Goal: Find specific page/section: Find specific page/section

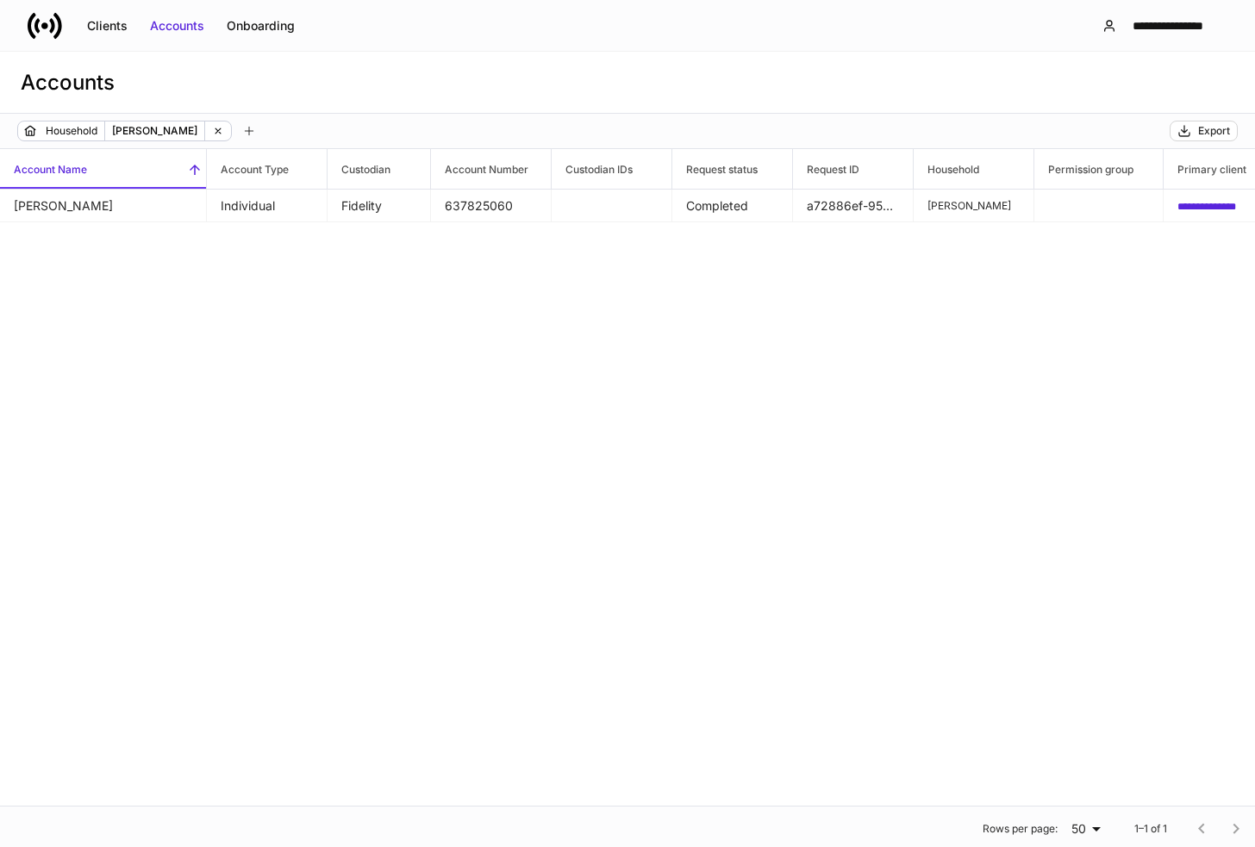
click at [190, 29] on div "Accounts" at bounding box center [177, 25] width 54 height 17
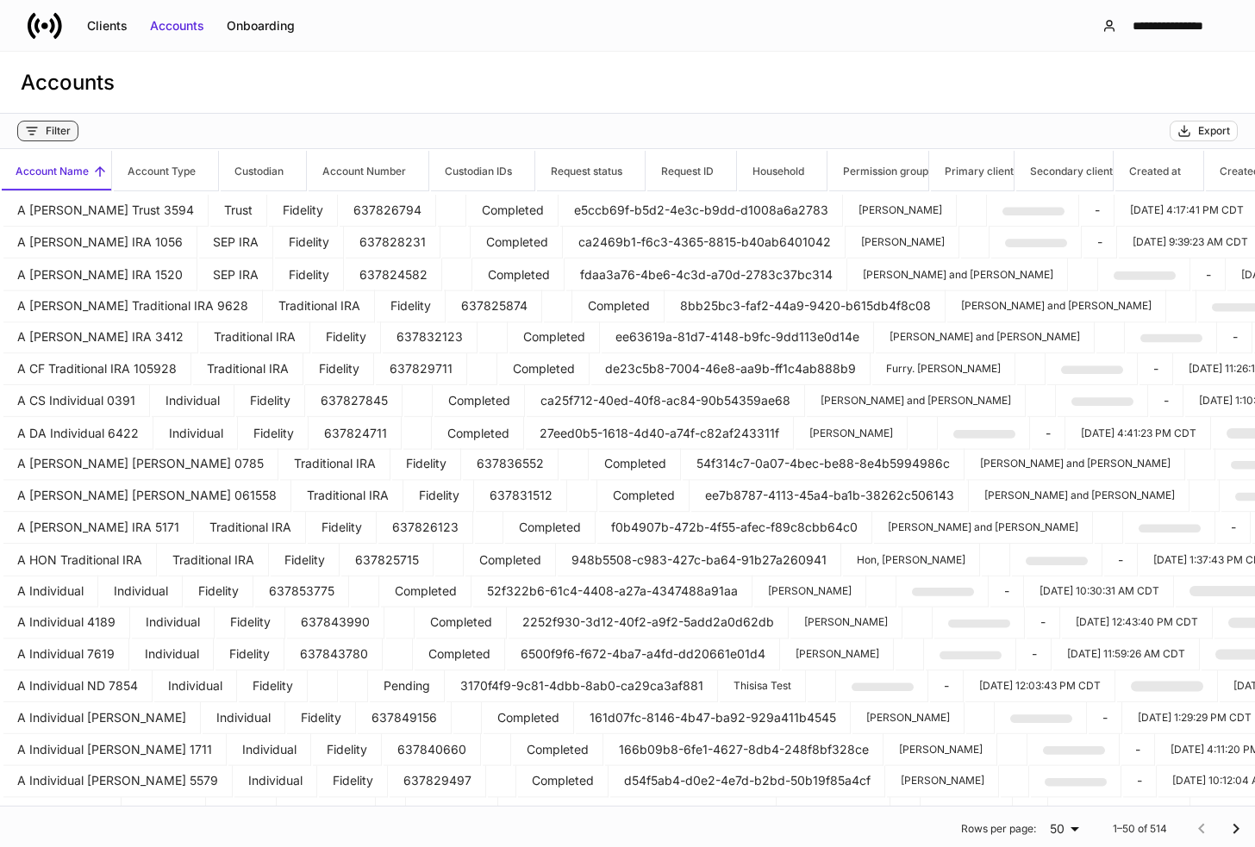
click at [59, 132] on div "Filter" at bounding box center [58, 131] width 25 height 14
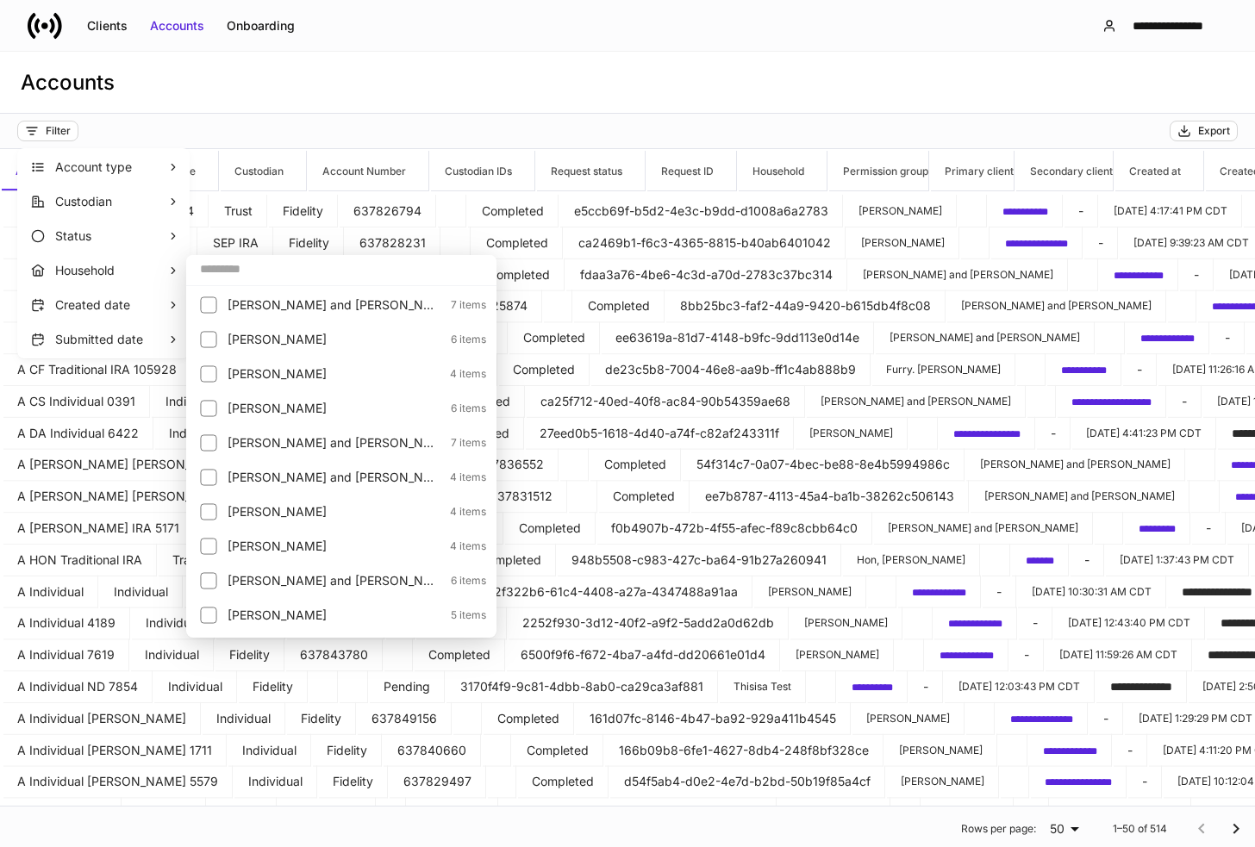
click at [229, 275] on input "text" at bounding box center [341, 268] width 310 height 31
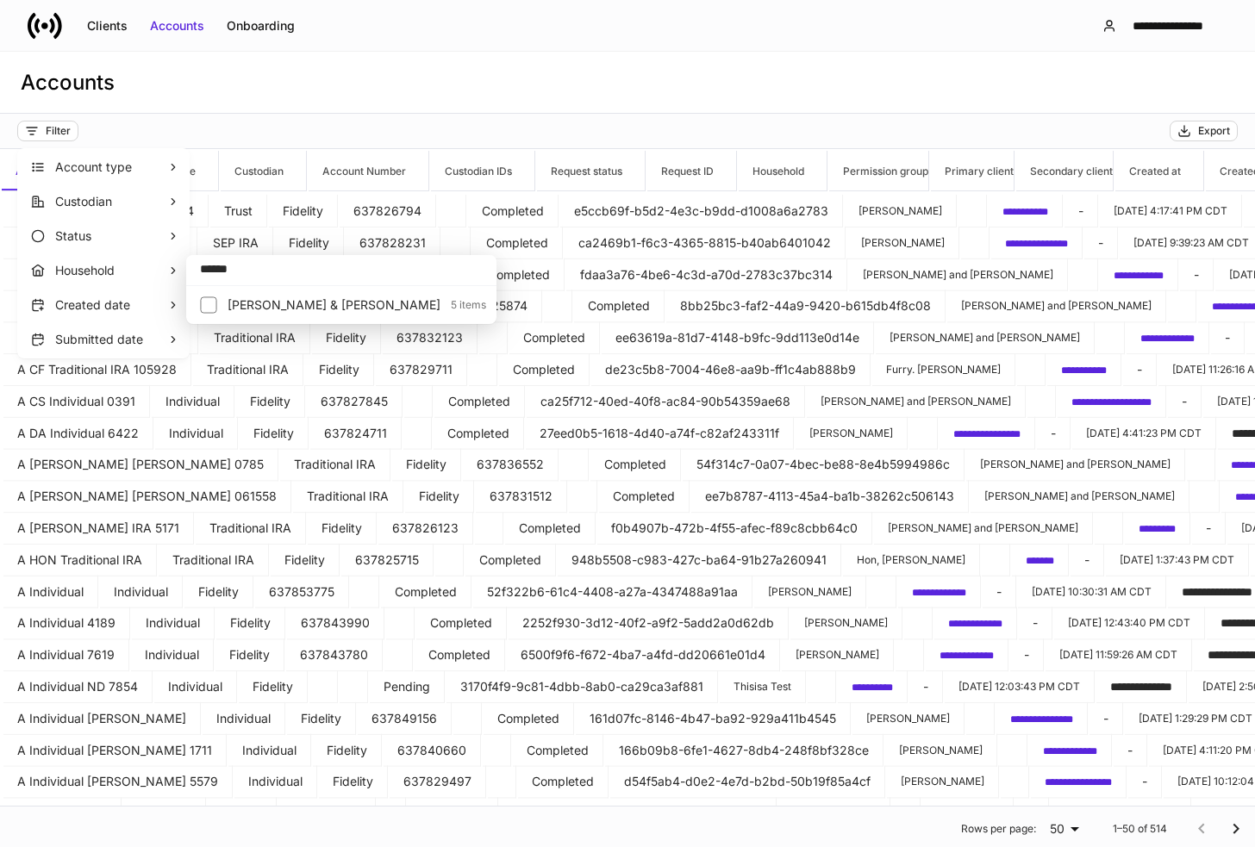
type input "******"
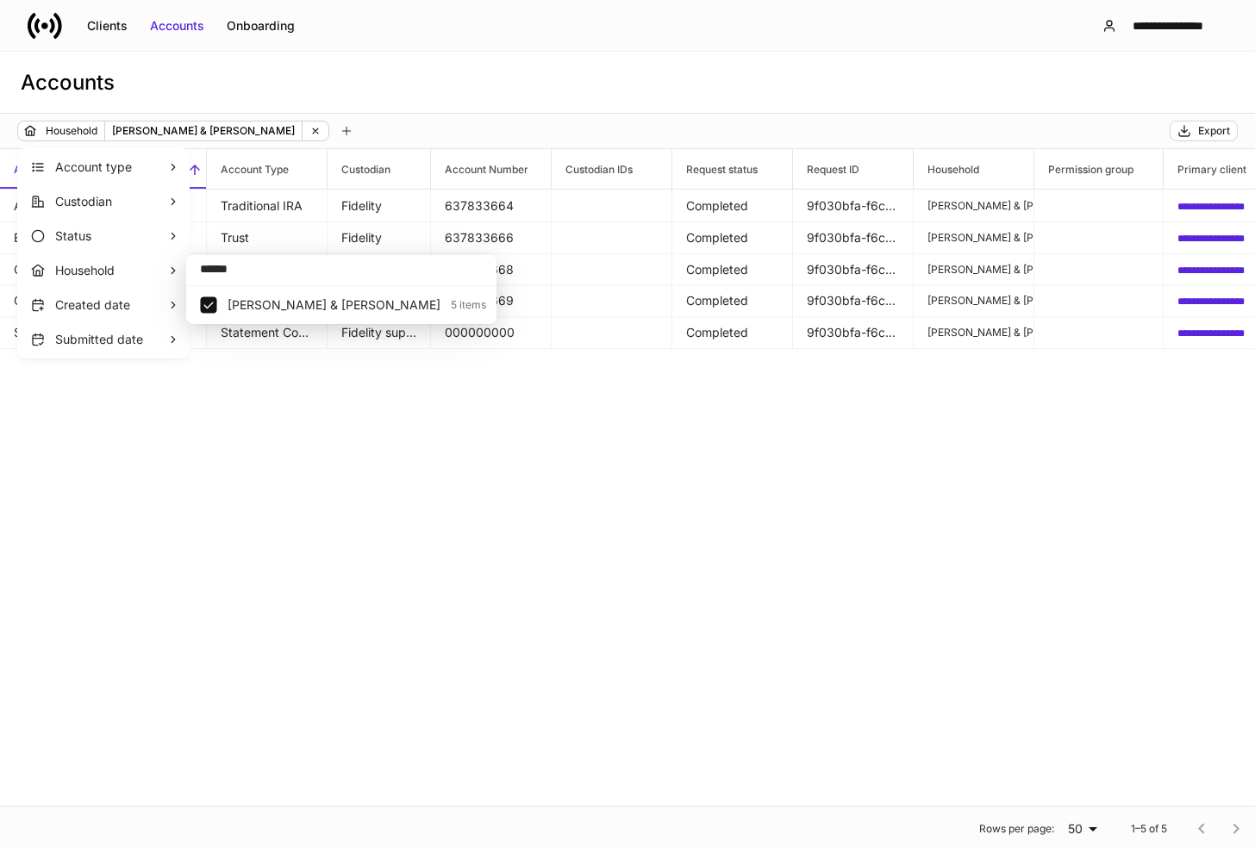
click at [465, 97] on div at bounding box center [627, 423] width 1255 height 847
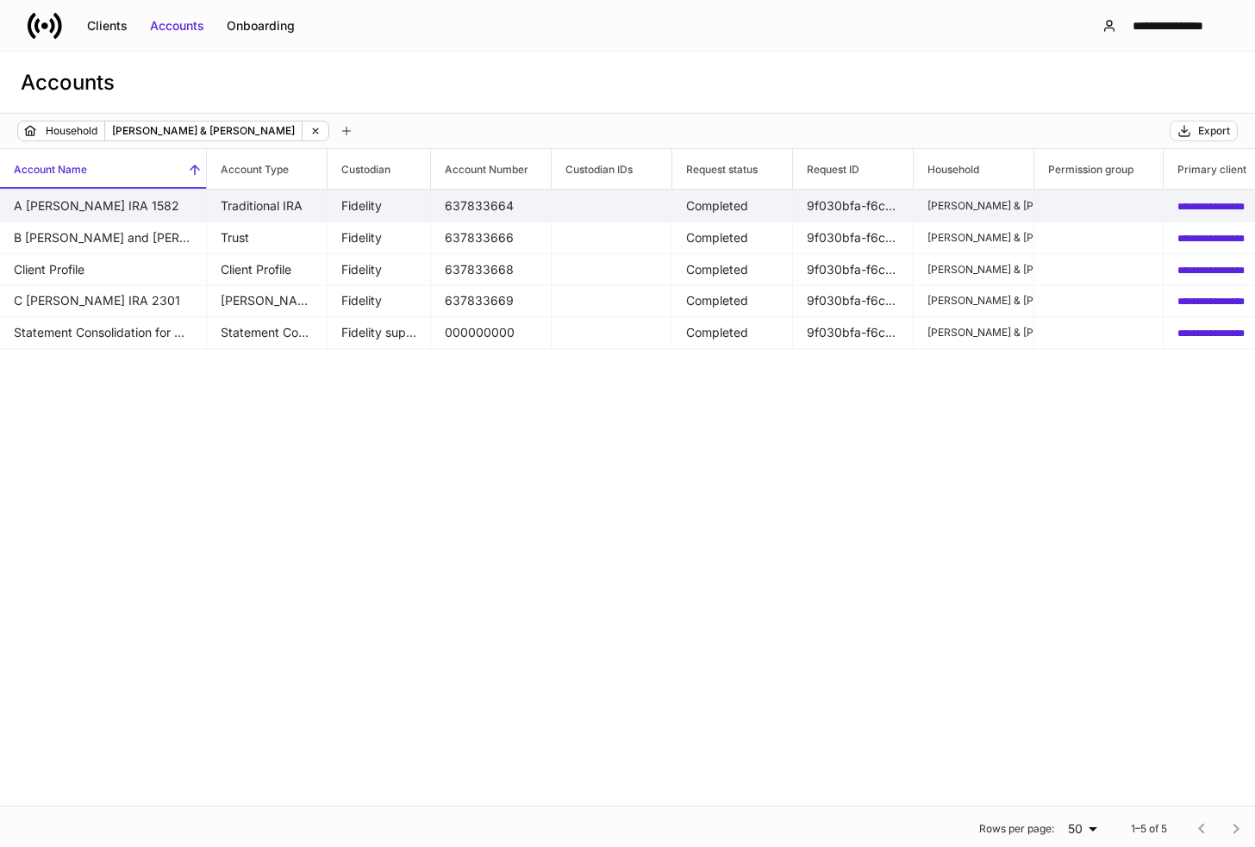
click at [140, 202] on td "A [PERSON_NAME] IRA 1582" at bounding box center [103, 206] width 207 height 33
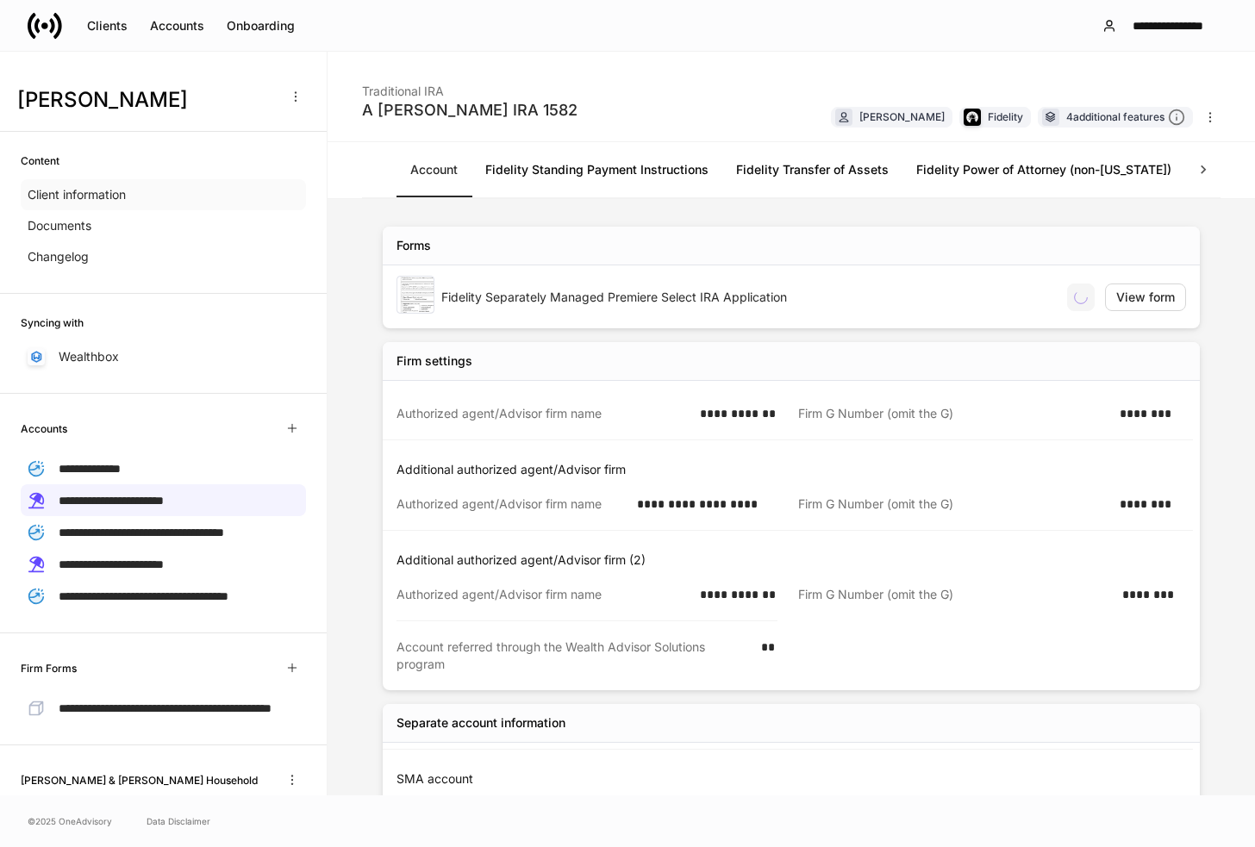
click at [130, 199] on div "Client information" at bounding box center [163, 194] width 285 height 31
